Goal: Transaction & Acquisition: Purchase product/service

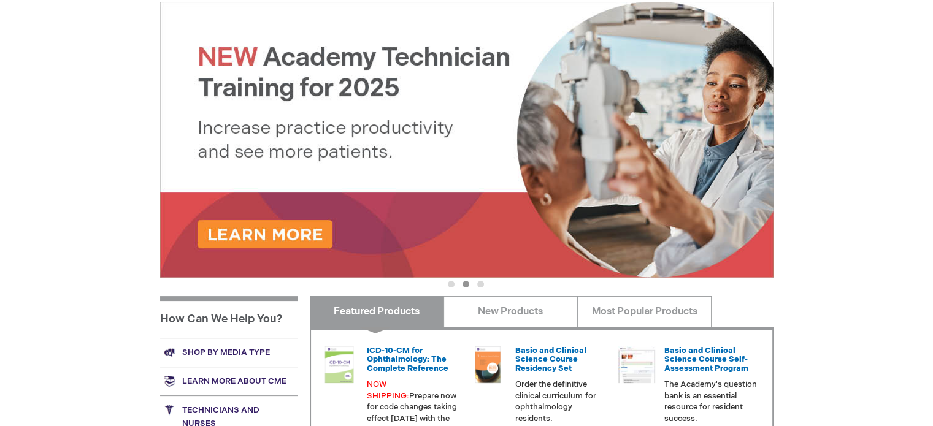
scroll to position [65, 0]
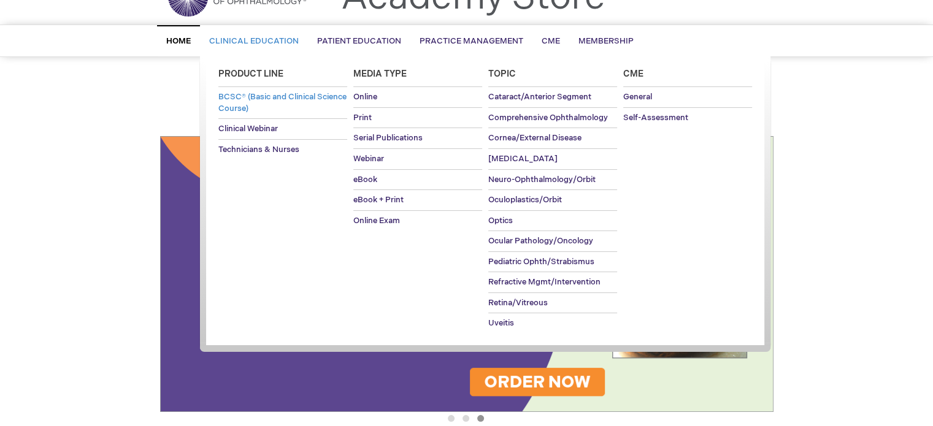
click at [272, 102] on span "BCSC® (Basic and Clinical Science Course)" at bounding box center [282, 102] width 128 height 21
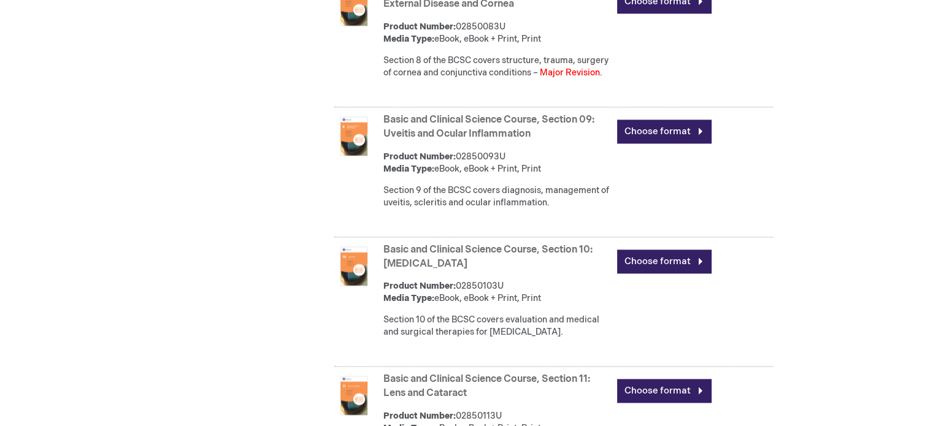
scroll to position [1820, 0]
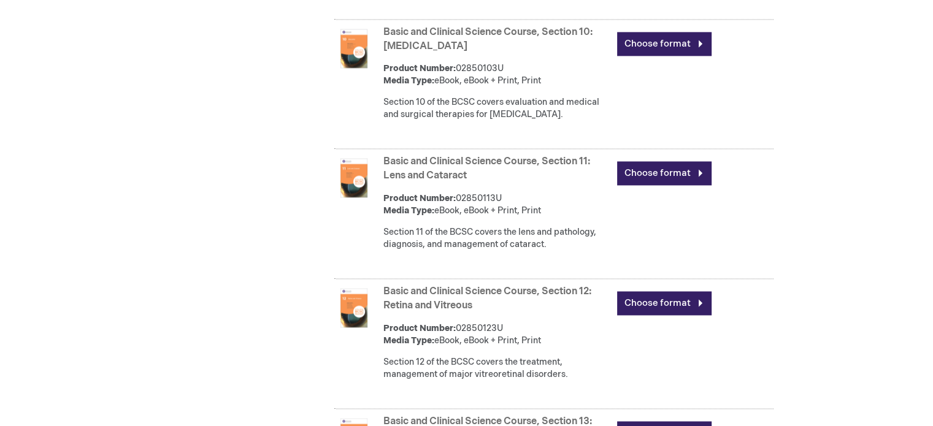
click at [451, 312] on link "Basic and Clinical Science Course, Section 12: Retina and Vitreous" at bounding box center [487, 299] width 208 height 26
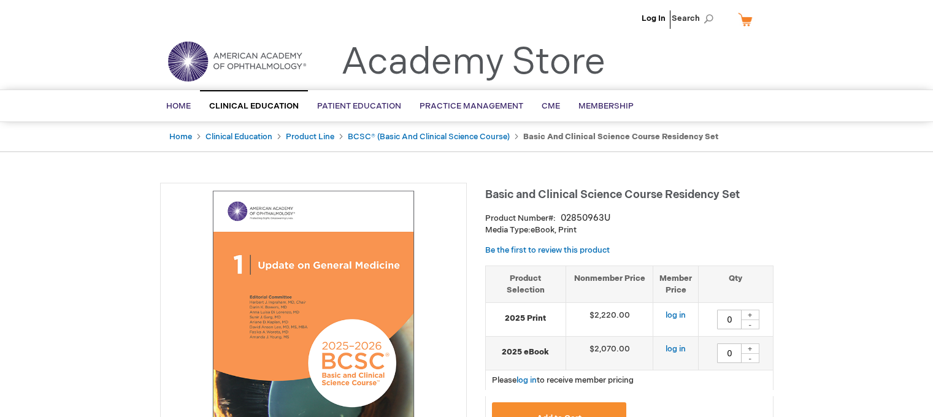
type input "0"
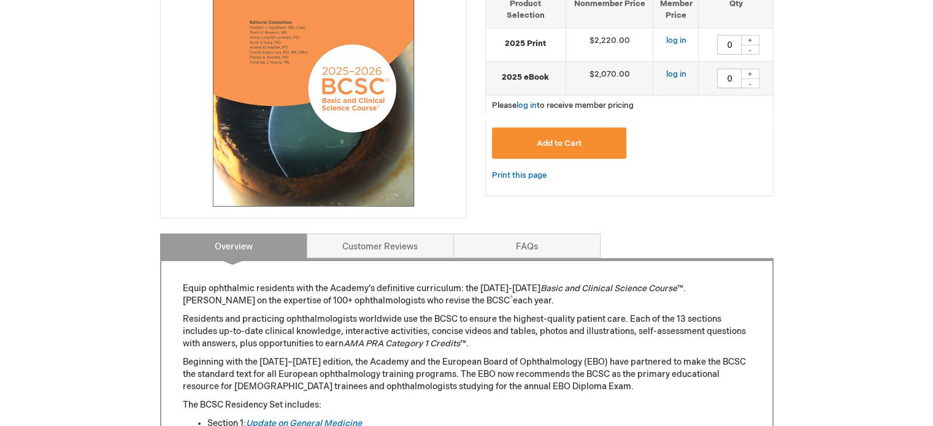
scroll to position [429, 0]
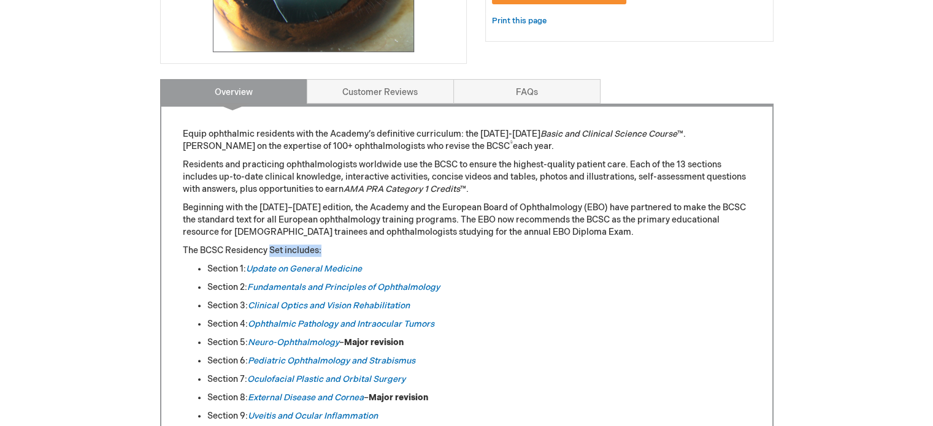
drag, startPoint x: 271, startPoint y: 245, endPoint x: 326, endPoint y: 247, distance: 54.6
click at [326, 247] on p "The BCSC Residency Set includes:" at bounding box center [467, 251] width 568 height 12
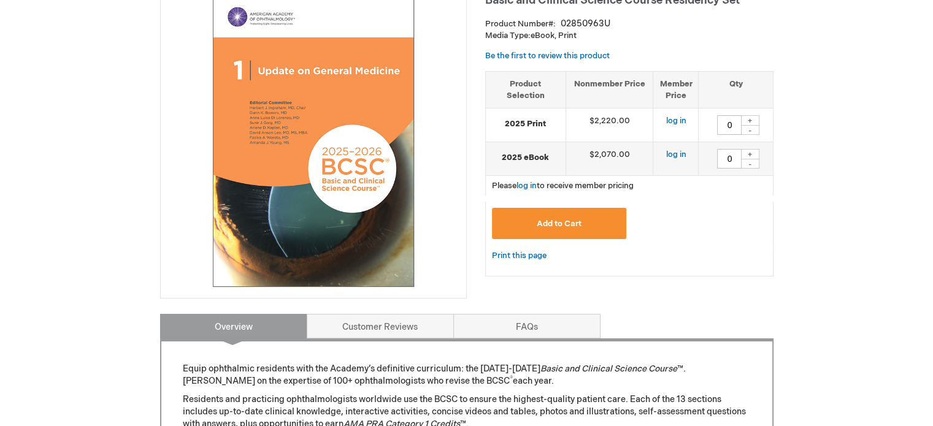
scroll to position [0, 0]
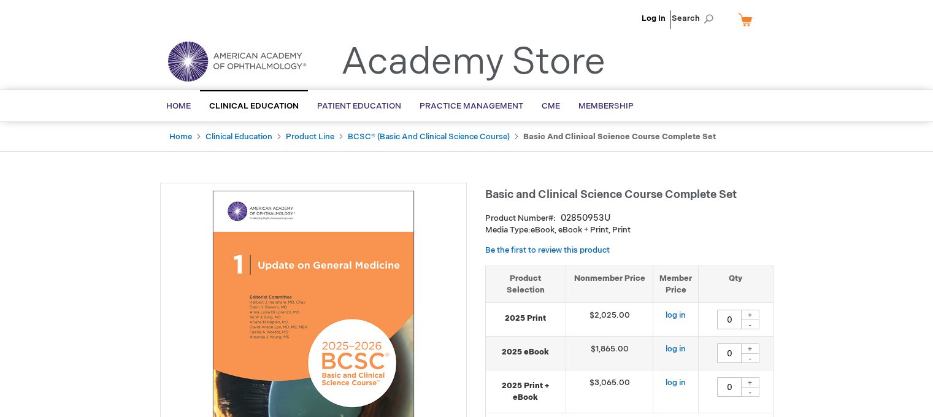
type input "0"
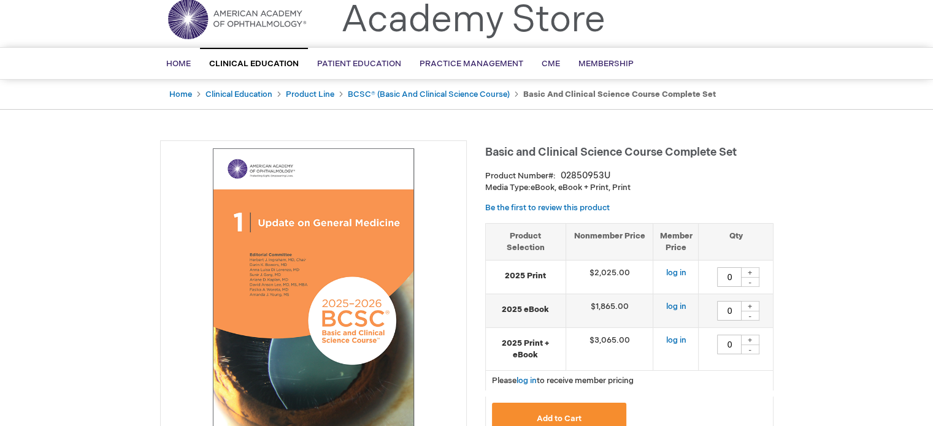
scroll to position [123, 0]
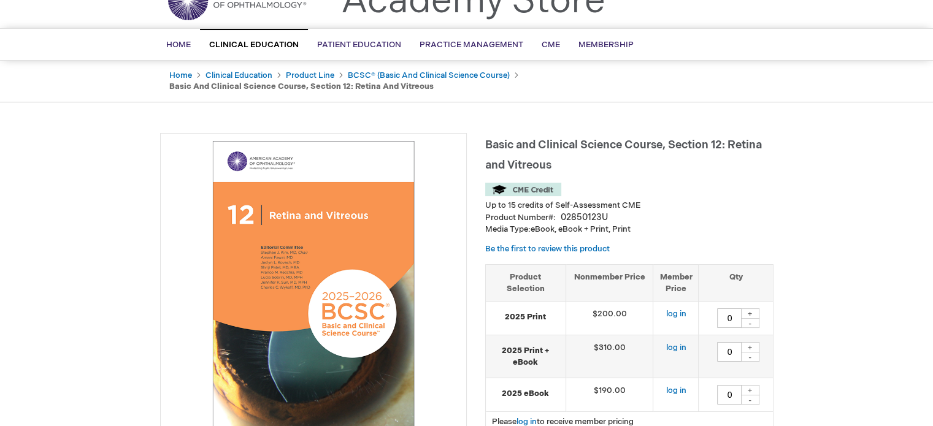
drag, startPoint x: 631, startPoint y: 224, endPoint x: 605, endPoint y: 223, distance: 25.8
click at [605, 224] on p "Media Type: eBook, eBook + Print, Print" at bounding box center [629, 230] width 288 height 12
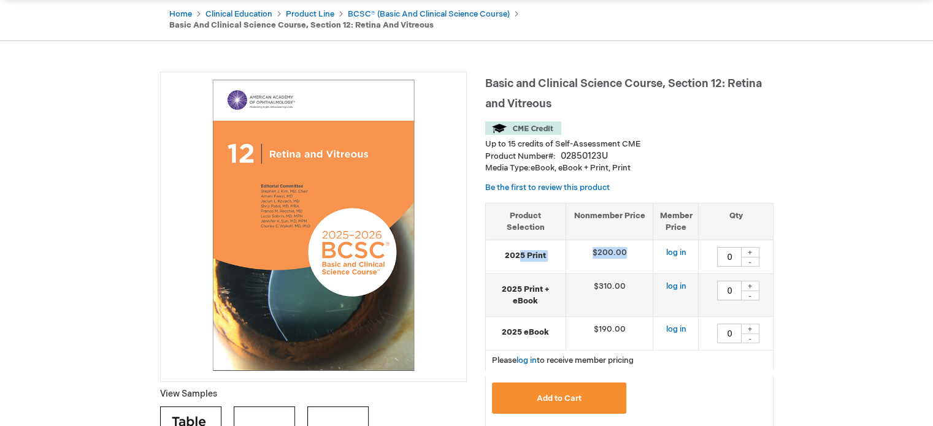
drag, startPoint x: 518, startPoint y: 255, endPoint x: 631, endPoint y: 253, distance: 113.5
click at [631, 253] on tr "2025 Print $200.00 log in 0 + -" at bounding box center [629, 257] width 287 height 34
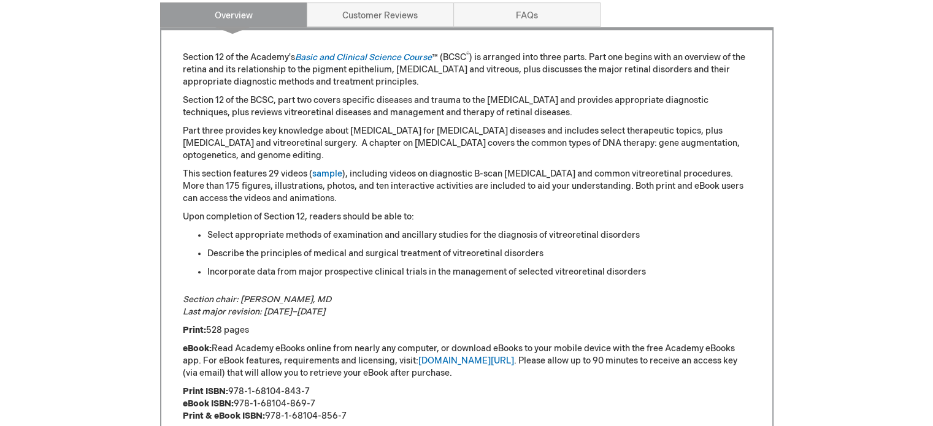
scroll to position [797, 0]
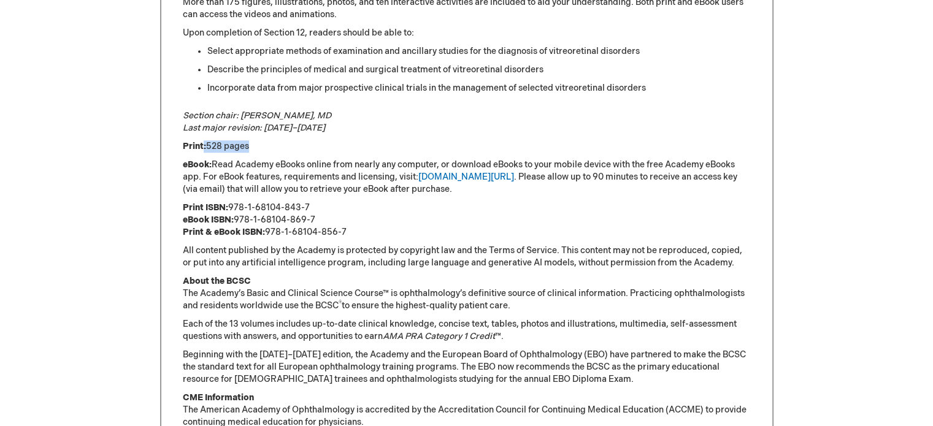
drag, startPoint x: 204, startPoint y: 141, endPoint x: 247, endPoint y: 148, distance: 43.5
click at [247, 148] on p "Print: 528 pages" at bounding box center [467, 146] width 568 height 12
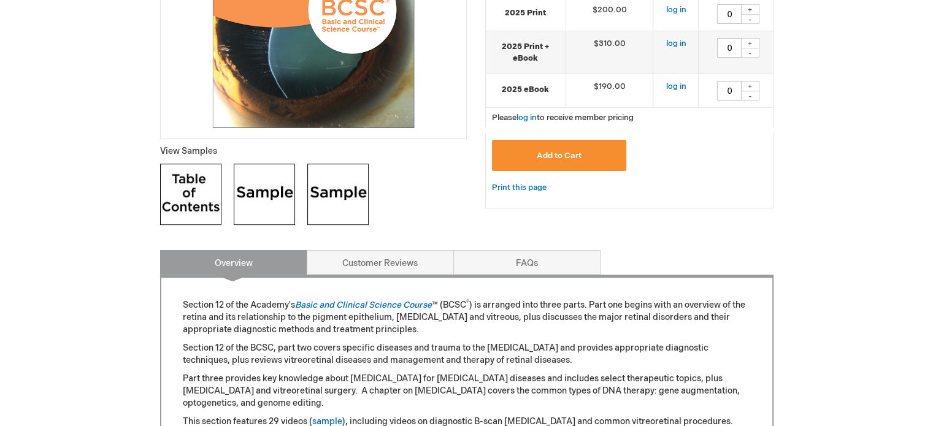
scroll to position [429, 0]
